Goal: Task Accomplishment & Management: Manage account settings

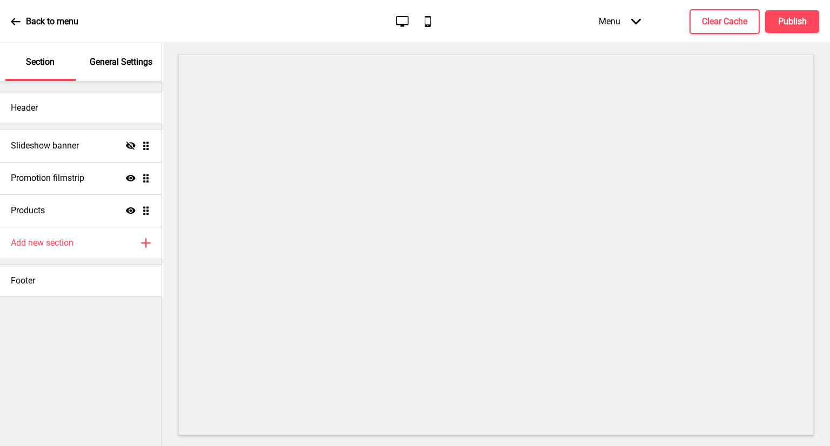
click at [99, 73] on div "General Settings" at bounding box center [121, 62] width 70 height 38
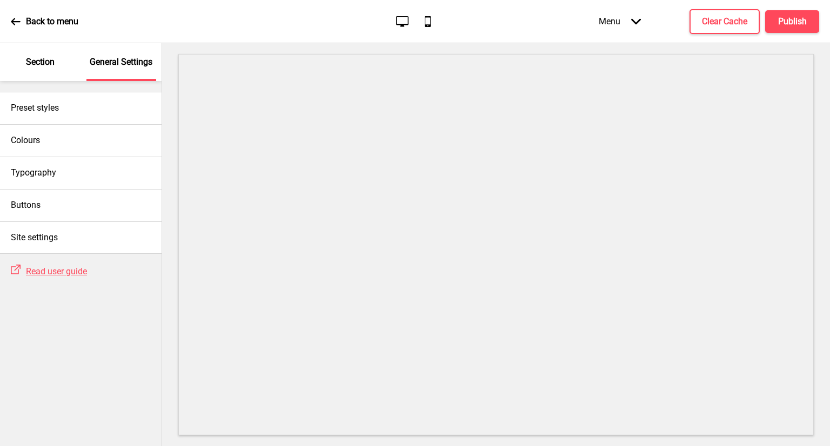
click at [48, 68] on p "Section" at bounding box center [40, 62] width 29 height 12
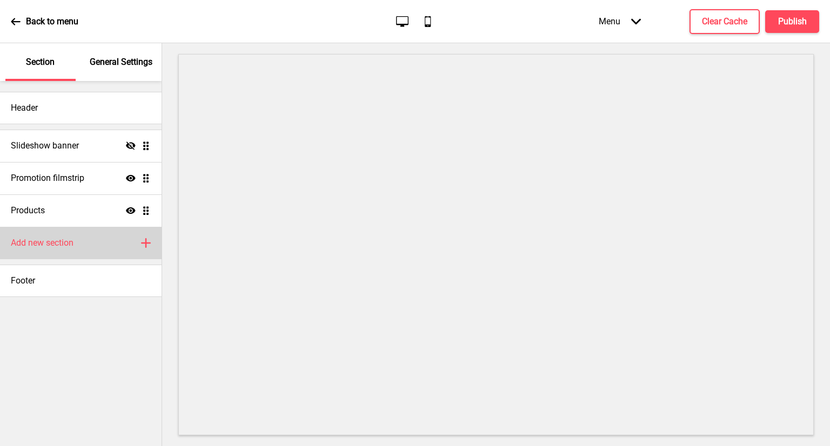
click at [73, 249] on div "Add new section Plus" at bounding box center [81, 243] width 162 height 32
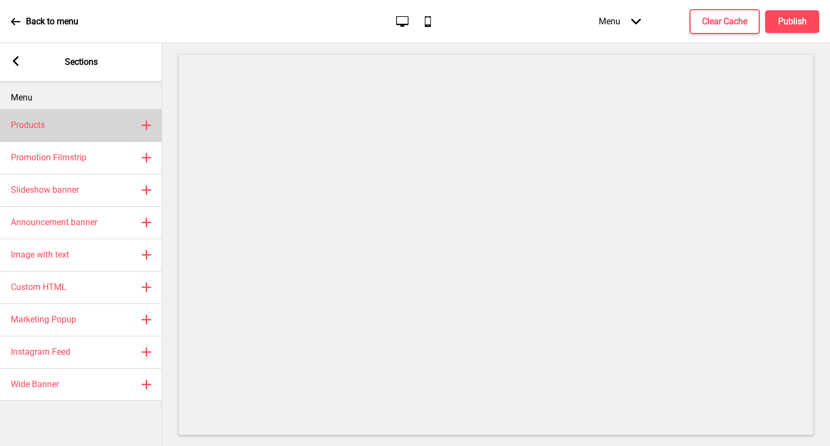
click at [45, 118] on div "Products Plus" at bounding box center [81, 125] width 162 height 32
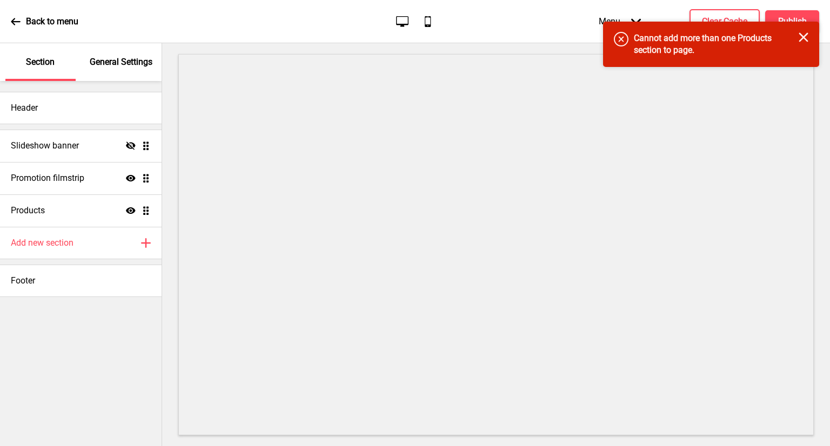
click at [803, 35] on icon "Close" at bounding box center [804, 37] width 10 height 10
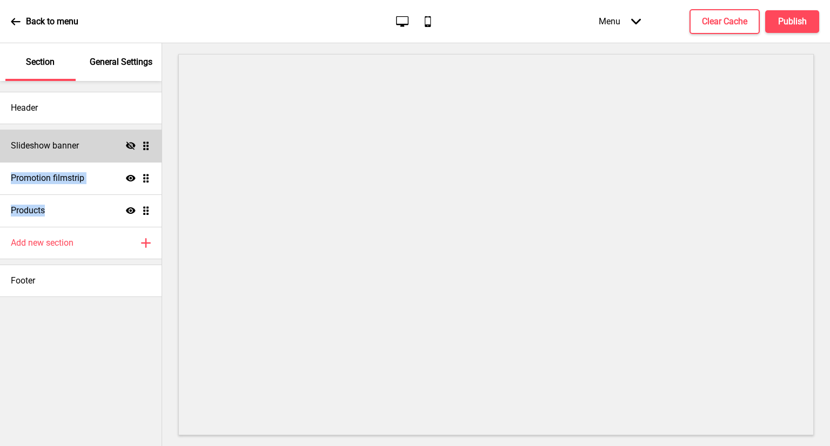
drag, startPoint x: 82, startPoint y: 215, endPoint x: 99, endPoint y: 161, distance: 56.2
click at [99, 161] on ul "Slideshow banner Hide Drag Promotion filmstrip Show Drag Products Show Drag" at bounding box center [81, 178] width 162 height 97
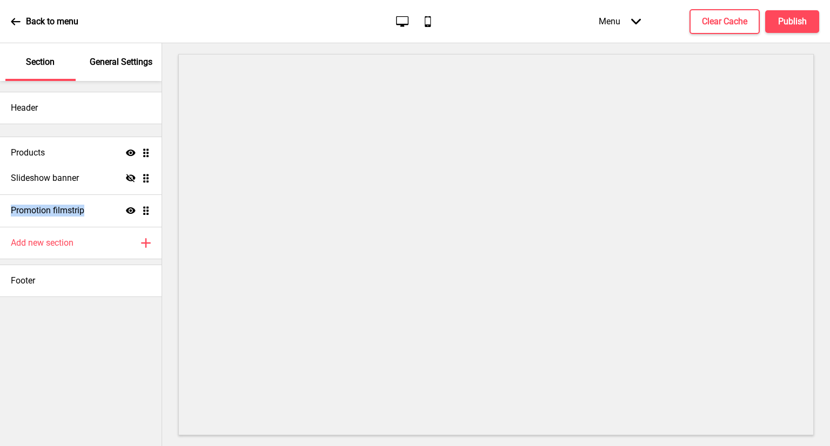
click at [106, 152] on ul "Slideshow banner Hide Drag Promotion filmstrip Show Drag Products Show Drag" at bounding box center [81, 178] width 162 height 97
click at [111, 69] on div "General Settings" at bounding box center [121, 62] width 70 height 38
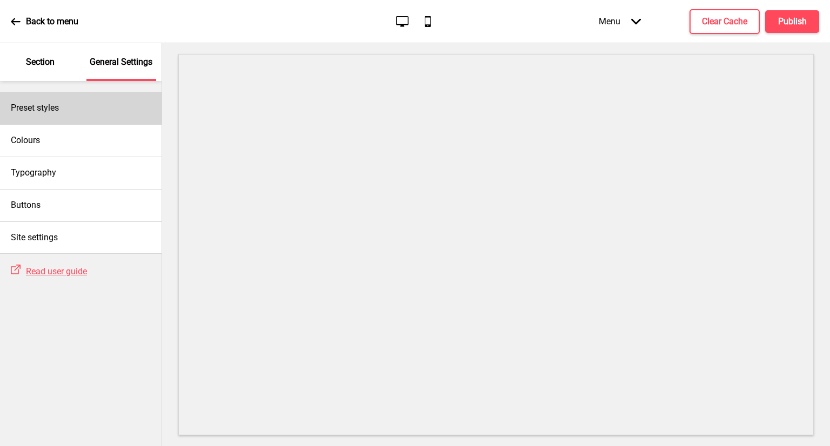
click at [85, 112] on div "Preset styles" at bounding box center [81, 108] width 162 height 32
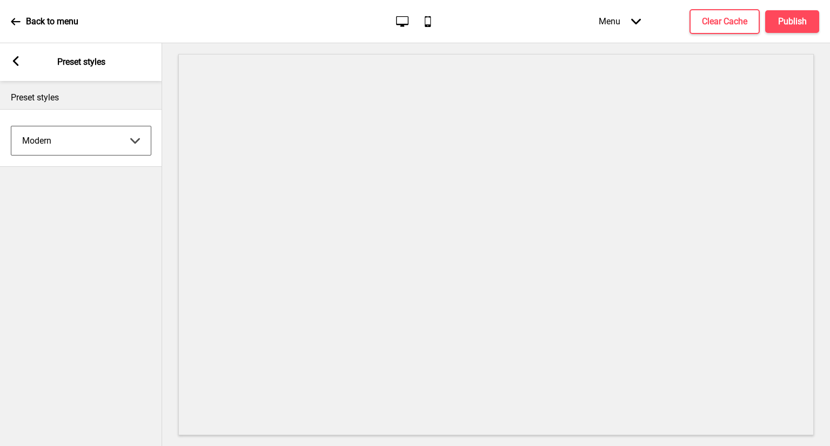
click at [96, 152] on select "Coffee Contrast Dark Earth Marine Minimalist Modern Oddle Pastel Yellow Fruits …" at bounding box center [80, 140] width 139 height 29
select select "minimalist"
click at [11, 126] on select "Coffee Contrast Dark Earth Marine Minimalist Modern Oddle Pastel Yellow Fruits …" at bounding box center [80, 140] width 139 height 29
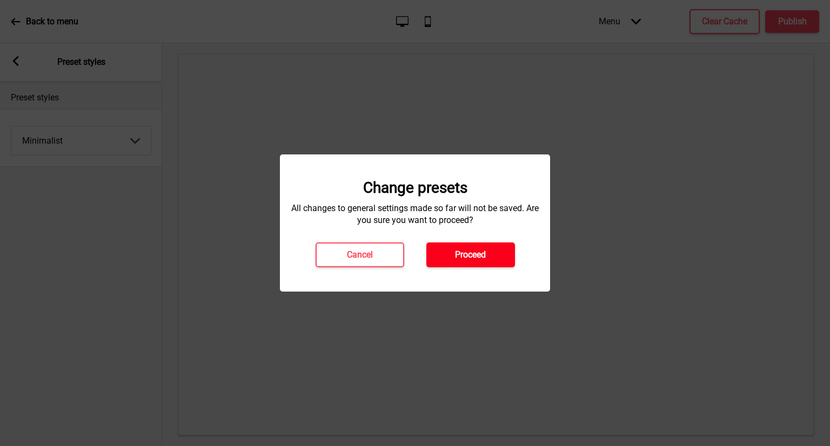
click at [486, 262] on button "Proceed" at bounding box center [470, 255] width 89 height 25
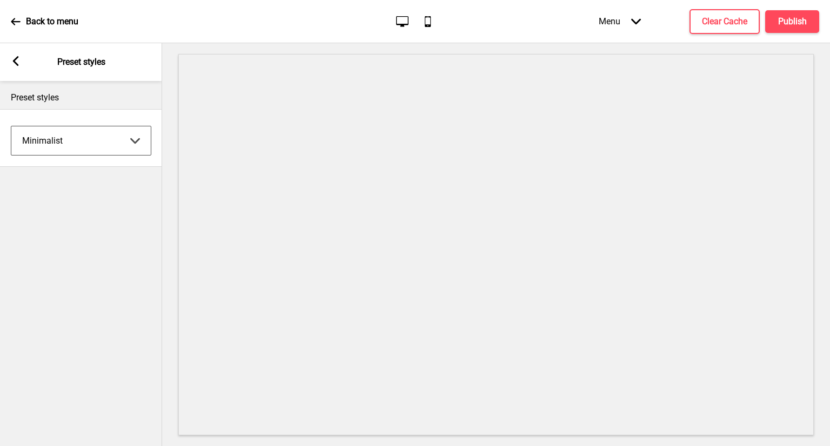
click at [21, 65] on div "Arrow left Preset styles" at bounding box center [81, 62] width 162 height 38
click at [18, 61] on rect at bounding box center [16, 61] width 10 height 10
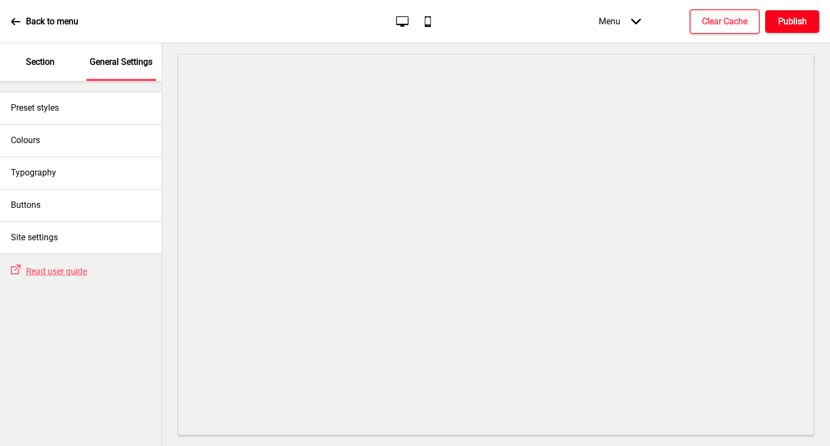
click at [792, 20] on h4 "Publish" at bounding box center [792, 22] width 29 height 12
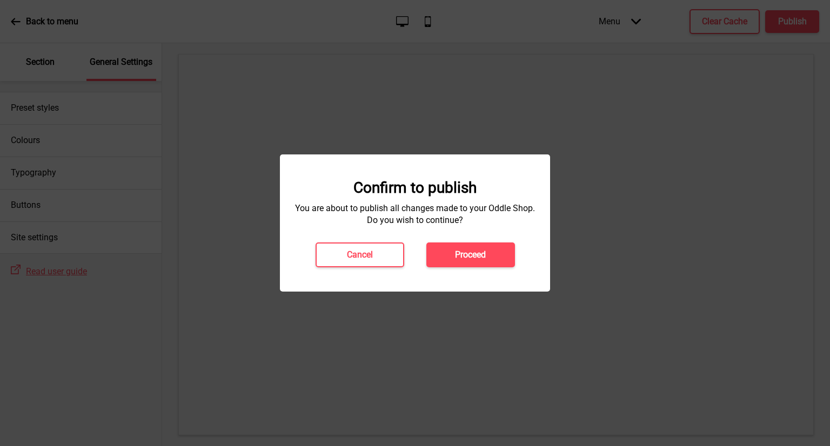
click at [498, 228] on div "Confirm to publish You are about to publish all changes made to your Oddle Shop…" at bounding box center [415, 223] width 249 height 89
click at [488, 251] on button "Proceed" at bounding box center [470, 255] width 89 height 25
